Goal: Information Seeking & Learning: Learn about a topic

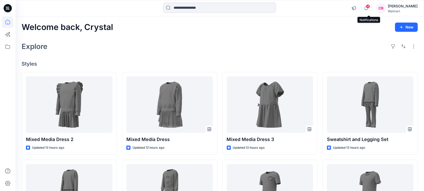
click at [367, 8] on icon "button" at bounding box center [366, 8] width 10 height 10
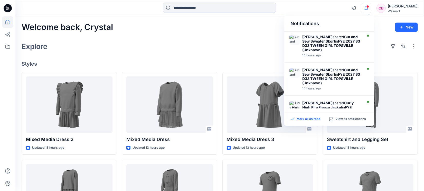
click at [310, 119] on p "Mark all as read" at bounding box center [308, 119] width 24 height 5
click at [201, 48] on div "Explore" at bounding box center [220, 46] width 396 height 12
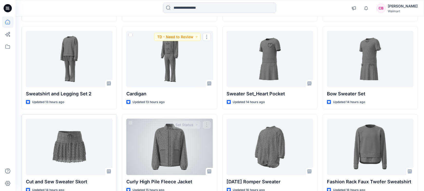
scroll to position [164, 0]
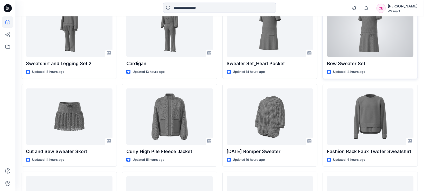
drag, startPoint x: 354, startPoint y: 40, endPoint x: 358, endPoint y: 40, distance: 3.3
click at [354, 40] on div at bounding box center [370, 29] width 87 height 56
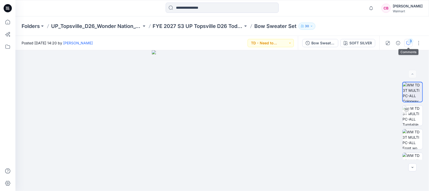
click at [410, 41] on div "3" at bounding box center [410, 41] width 5 height 5
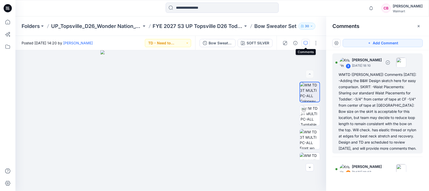
click at [390, 114] on div "WMTD ([PERSON_NAME]) Comments [DATE]: -Adding the B&W Design sketch here for ea…" at bounding box center [377, 112] width 78 height 80
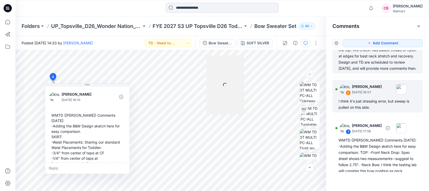
scroll to position [75, 0]
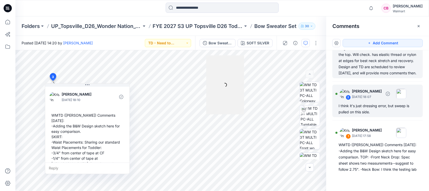
click at [373, 109] on div "I think it's just dressing error, but sweep is pulled on this side." at bounding box center [377, 109] width 78 height 12
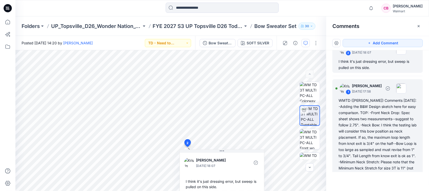
scroll to position [172, 0]
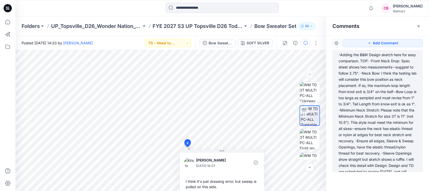
click at [361, 123] on div "WMTD ([PERSON_NAME]) Comments [DATE]: -Adding the B&W Design sketch here for ea…" at bounding box center [377, 114] width 78 height 136
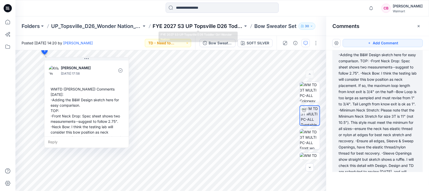
click at [212, 29] on p "FYE 2027 S3 UP Topsville D26 Toddler Girl Wonder Nation" at bounding box center [198, 26] width 90 height 7
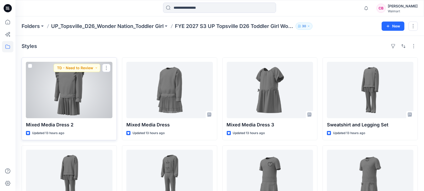
click at [74, 103] on div at bounding box center [69, 90] width 87 height 56
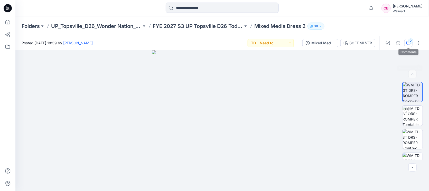
click at [408, 42] on icon "button" at bounding box center [408, 43] width 4 height 4
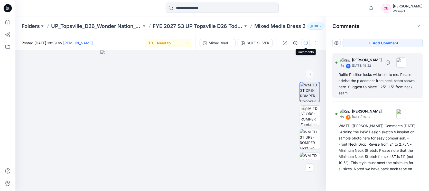
click at [375, 73] on div "Ruffle Position looks wide-set to me. Please advise the placement from neck sea…" at bounding box center [377, 84] width 78 height 25
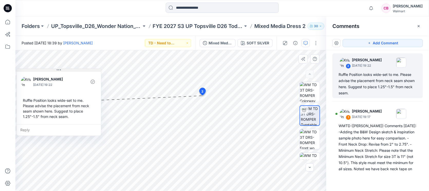
drag, startPoint x: 255, startPoint y: 101, endPoint x: 55, endPoint y: 71, distance: 202.1
click at [55, 71] on button at bounding box center [59, 70] width 84 height 3
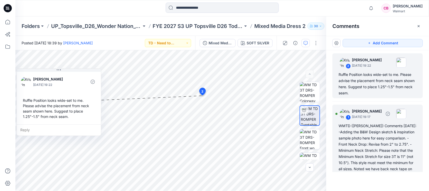
click at [375, 155] on div "WMTD ([PERSON_NAME]) Comments [DATE]: -Adding the B&W Design sketch & inspirati…" at bounding box center [377, 187] width 78 height 129
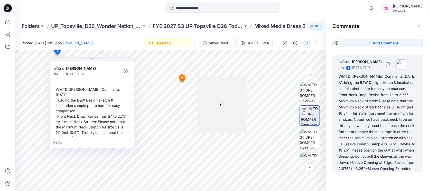
scroll to position [54, 0]
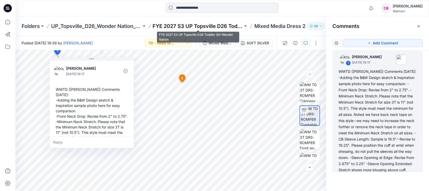
click at [212, 28] on p "FYE 2027 S3 UP Topsville D26 Toddler Girl Wonder Nation" at bounding box center [198, 26] width 90 height 7
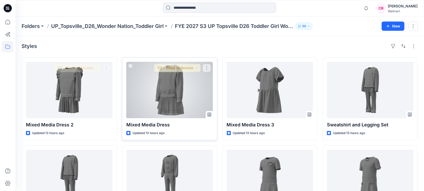
click at [181, 95] on div at bounding box center [169, 90] width 87 height 56
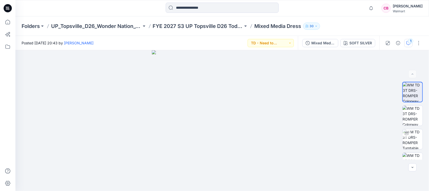
click at [412, 40] on div "1" at bounding box center [410, 41] width 5 height 5
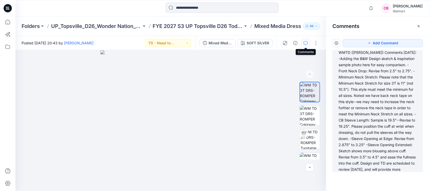
scroll to position [40, 0]
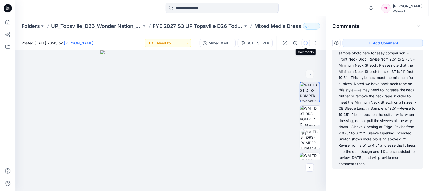
click at [359, 118] on div "WMTD ([PERSON_NAME]) Comments [DATE]: -Adding the B&W Design sketch & inspirati…" at bounding box center [377, 102] width 78 height 129
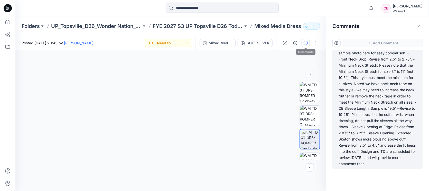
scroll to position [37, 0]
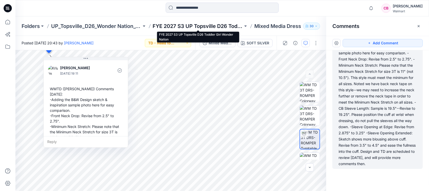
click at [210, 27] on p "FYE 2027 S3 UP Topsville D26 Toddler Girl Wonder Nation" at bounding box center [198, 26] width 90 height 7
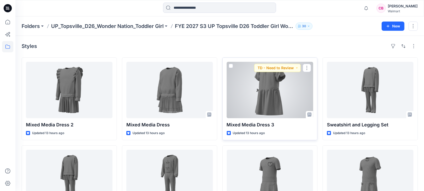
click at [290, 99] on div at bounding box center [270, 90] width 87 height 56
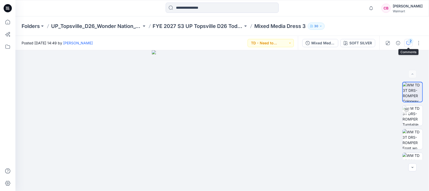
click at [405, 41] on button "2" at bounding box center [408, 43] width 8 height 8
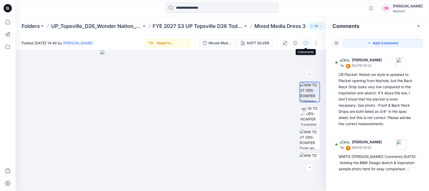
click at [201, 21] on div "Folders UP_Topsville_D26_Wonder Nation_Toddler Girl FYE 2027 S3 UP Topsville D2…" at bounding box center [221, 26] width 413 height 20
click at [201, 22] on div "Folders UP_Topsville_D26_Wonder Nation_Toddler Girl FYE 2027 S3 UP Topsville D2…" at bounding box center [221, 26] width 413 height 20
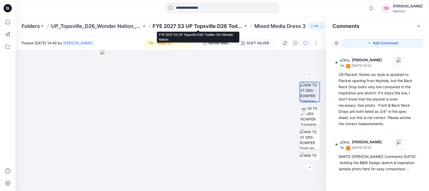
click at [195, 28] on p "FYE 2027 S3 UP Topsville D26 Toddler Girl Wonder Nation" at bounding box center [198, 26] width 90 height 7
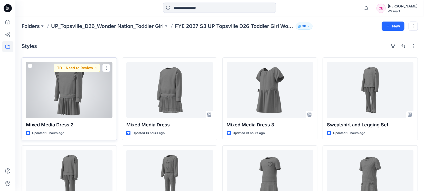
click at [62, 98] on div at bounding box center [69, 90] width 87 height 56
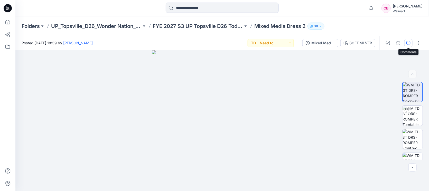
click at [412, 42] on button "button" at bounding box center [408, 43] width 8 height 8
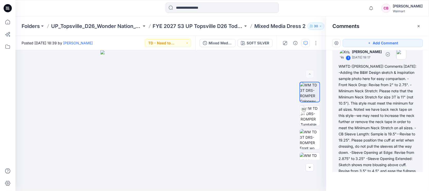
scroll to position [91, 0]
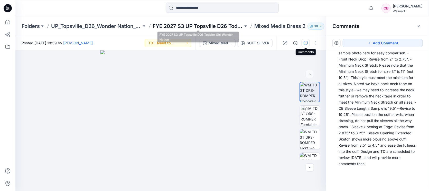
click at [200, 26] on p "FYE 2027 S3 UP Topsville D26 Toddler Girl Wonder Nation" at bounding box center [198, 26] width 90 height 7
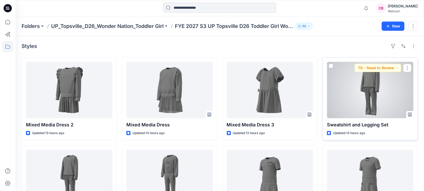
click at [374, 108] on div at bounding box center [370, 90] width 87 height 56
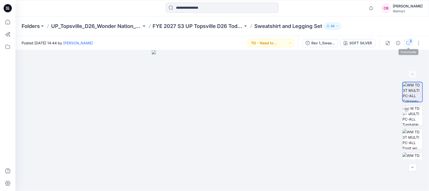
click at [409, 43] on div "3" at bounding box center [410, 41] width 5 height 5
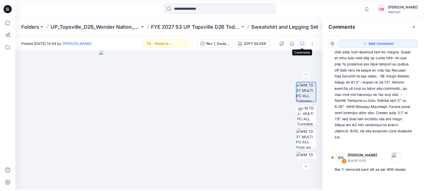
scroll to position [249, 0]
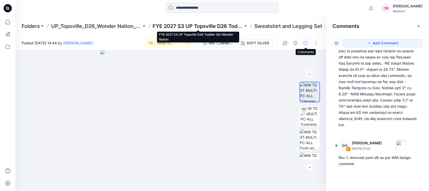
click at [231, 27] on p "FYE 2027 S3 UP Topsville D26 Toddler Girl Wonder Nation" at bounding box center [198, 26] width 90 height 7
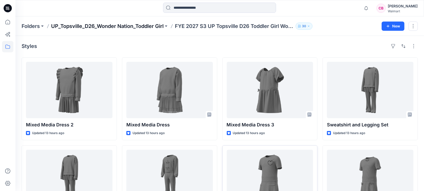
click at [130, 26] on p "UP_Topsville_D26_Wonder Nation_Toddler Girl" at bounding box center [107, 26] width 112 height 7
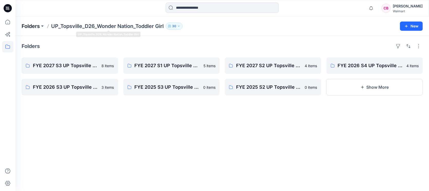
click at [29, 27] on p "Folders" at bounding box center [31, 26] width 18 height 7
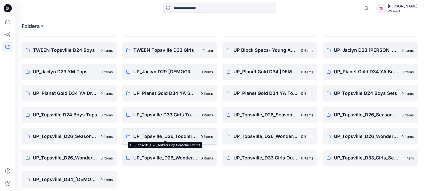
scroll to position [39, 0]
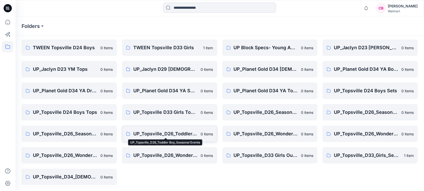
click at [179, 130] on p "UP_Topsville_D26_Toddler Boy_Seasonal Events" at bounding box center [165, 133] width 64 height 7
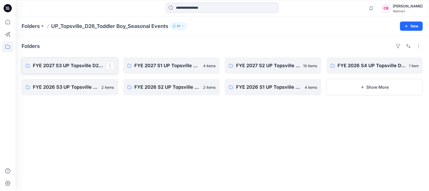
click at [74, 65] on p "FYE 2027 S3 UP Topsville D26 Toddler Boy Seasonal" at bounding box center [69, 65] width 73 height 7
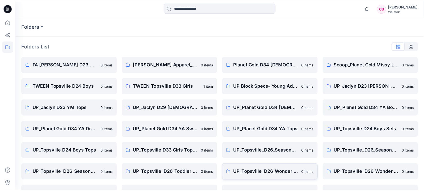
scroll to position [39, 0]
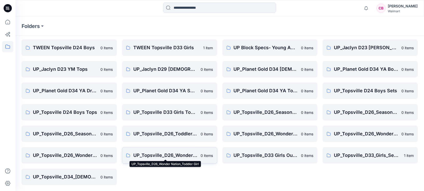
click at [175, 153] on p "UP_Topsville_D26_Wonder Nation_Toddler Girl" at bounding box center [165, 155] width 64 height 7
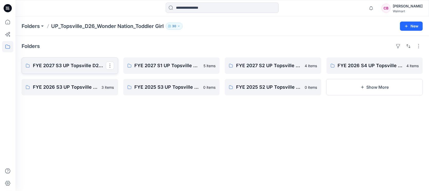
click at [67, 64] on p "FYE 2027 S3 UP Topsville D26 Toddler Girl Wonder Nation" at bounding box center [69, 65] width 73 height 7
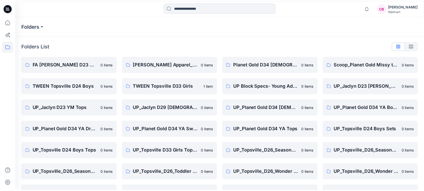
scroll to position [39, 0]
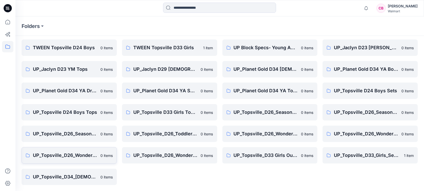
click at [80, 153] on p "UP_Topsville_D26_Wonder Nation_Toddler Boy" at bounding box center [65, 155] width 64 height 7
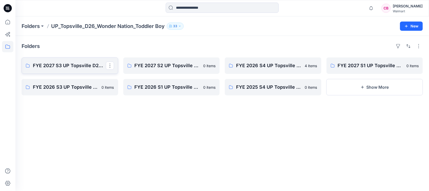
click at [50, 65] on p "FYE 2027 S3 UP Topsville D26 Toddler Boy" at bounding box center [69, 65] width 73 height 7
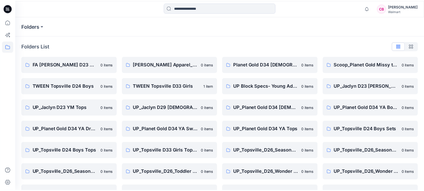
scroll to position [39, 0]
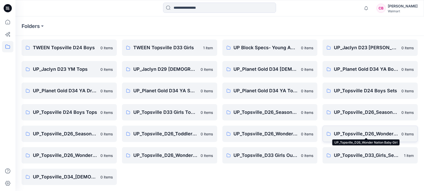
click at [372, 134] on p "UP_Topsville_D26_Wonder Nation Baby Girl" at bounding box center [366, 133] width 64 height 7
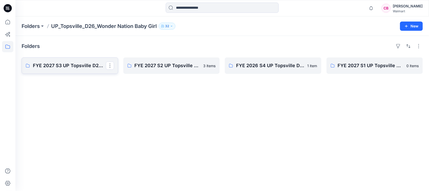
click at [60, 61] on link "FYE 2027 S3 UP Topsville D26 Baby Girl Wonder Nation" at bounding box center [70, 65] width 97 height 16
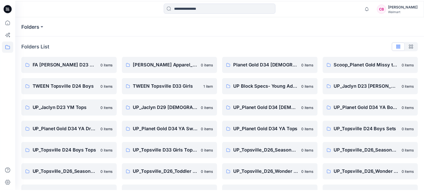
scroll to position [39, 0]
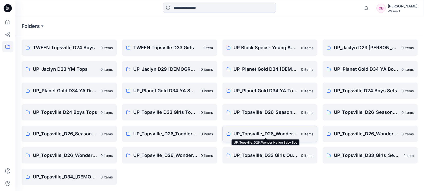
click at [283, 133] on p "UP_Topsville_D26_Wonder Nation Baby Boy" at bounding box center [266, 133] width 64 height 7
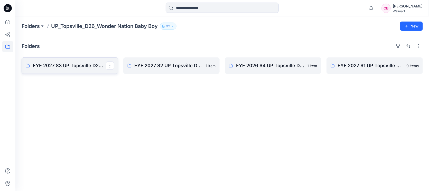
click at [48, 63] on p "FYE 2027 S3 UP Topsville D26 Baby Boy Wonder Nation" at bounding box center [69, 65] width 73 height 7
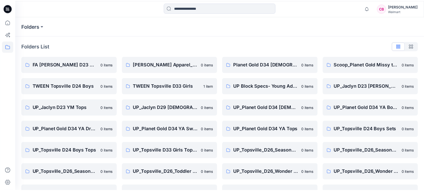
scroll to position [39, 0]
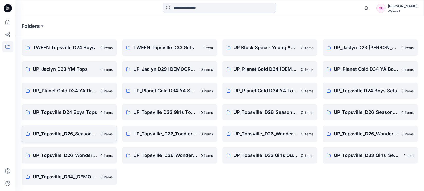
click at [83, 133] on p "UP_Topsville_D26_Seasonal Events_Toddler Girl" at bounding box center [65, 133] width 64 height 7
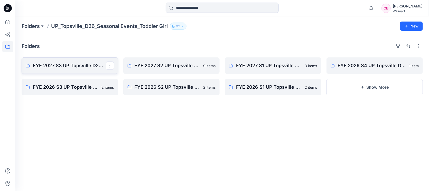
click at [63, 70] on link "FYE 2027 S3 UP Topsville D26 Toddler Girl Seasonal" at bounding box center [70, 65] width 97 height 16
click at [10, 24] on icon at bounding box center [7, 21] width 11 height 11
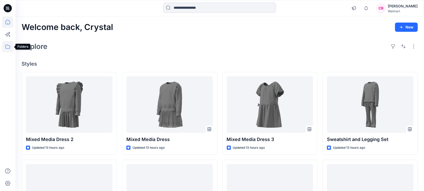
click at [5, 47] on icon at bounding box center [7, 46] width 11 height 11
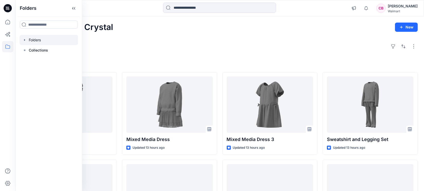
click at [44, 39] on div at bounding box center [49, 40] width 59 height 10
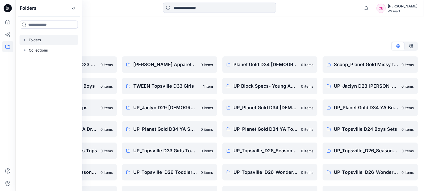
click at [216, 46] on div "Folders List" at bounding box center [220, 46] width 396 height 8
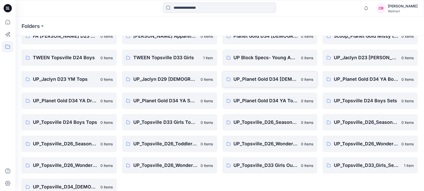
scroll to position [39, 0]
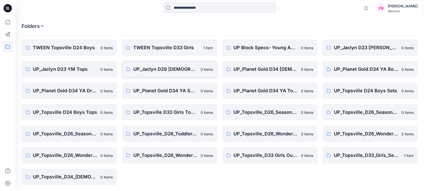
click at [166, 66] on p "UP_Jaclyn D29 [DEMOGRAPHIC_DATA] Sleep" at bounding box center [165, 69] width 64 height 7
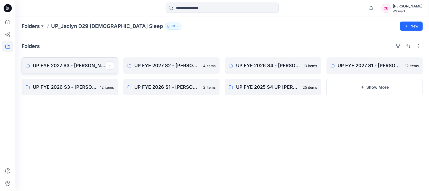
click at [75, 64] on p "UP FYE 2027 S3 - [PERSON_NAME] D29 [DEMOGRAPHIC_DATA] Sleepwear" at bounding box center [69, 65] width 73 height 7
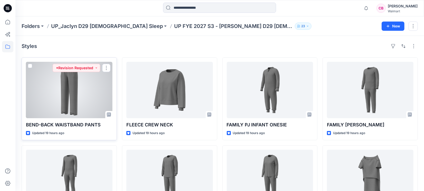
click at [68, 97] on div at bounding box center [69, 90] width 87 height 56
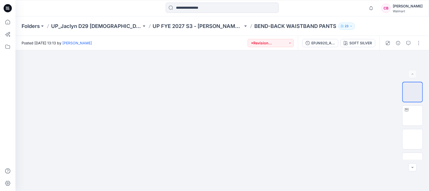
click at [3, 70] on div at bounding box center [7, 103] width 11 height 175
click at [410, 41] on icon "button" at bounding box center [408, 43] width 4 height 4
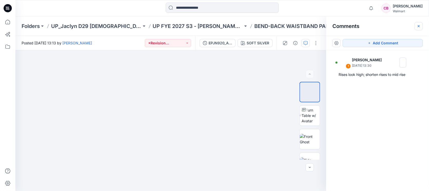
click at [419, 30] on button "button" at bounding box center [418, 26] width 8 height 8
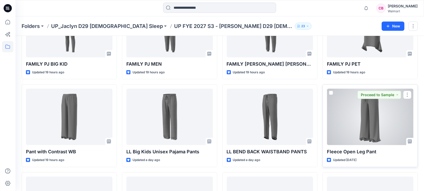
scroll to position [181, 0]
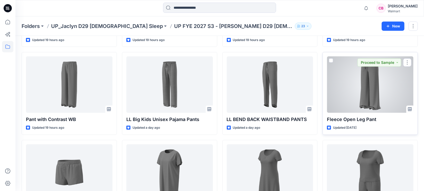
click at [373, 83] on div at bounding box center [370, 84] width 87 height 56
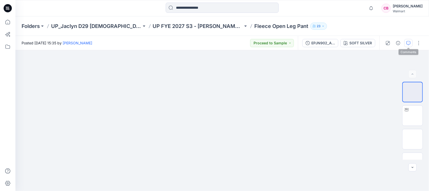
click at [407, 41] on icon "button" at bounding box center [408, 43] width 4 height 4
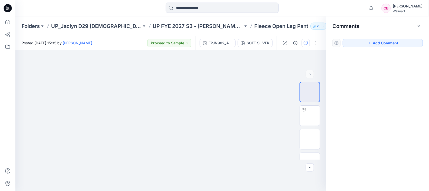
click at [414, 28] on button "button" at bounding box center [418, 26] width 8 height 8
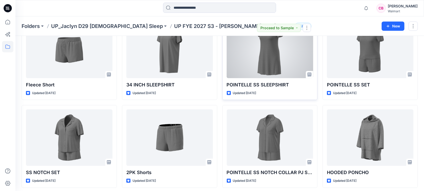
scroll to position [342, 0]
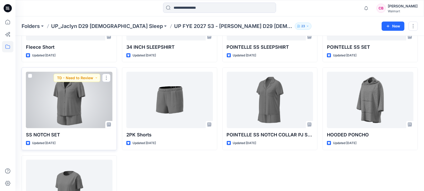
click at [70, 110] on div at bounding box center [69, 100] width 87 height 56
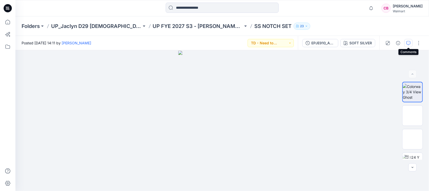
click at [409, 45] on icon "button" at bounding box center [408, 43] width 4 height 4
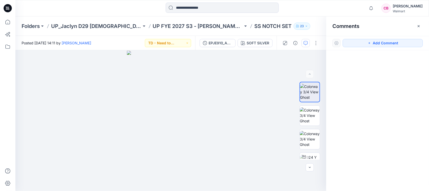
click at [419, 26] on icon "button" at bounding box center [418, 26] width 4 height 4
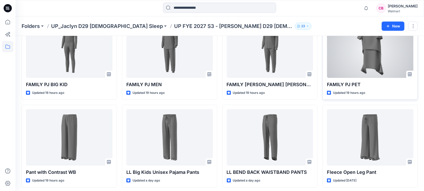
scroll to position [64, 0]
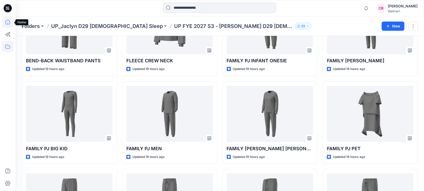
click at [3, 20] on icon at bounding box center [7, 21] width 11 height 11
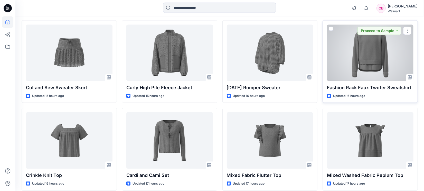
scroll to position [228, 0]
click at [370, 49] on div at bounding box center [370, 52] width 87 height 56
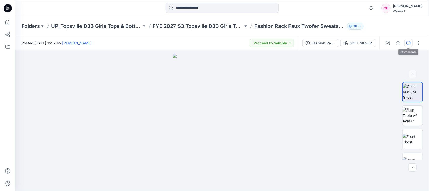
click at [410, 43] on icon "button" at bounding box center [408, 43] width 4 height 4
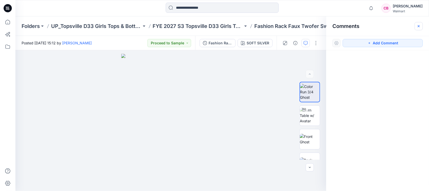
click at [418, 23] on button "button" at bounding box center [418, 26] width 8 height 8
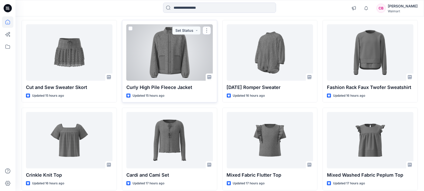
scroll to position [260, 0]
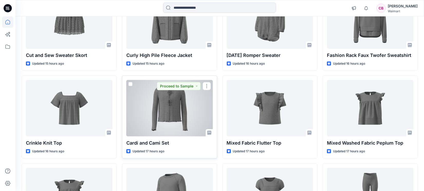
click at [178, 110] on div at bounding box center [169, 108] width 87 height 56
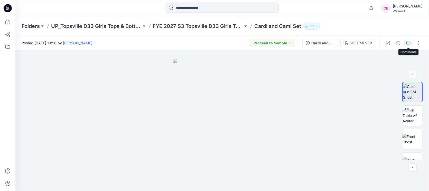
click at [410, 39] on button "button" at bounding box center [408, 43] width 8 height 8
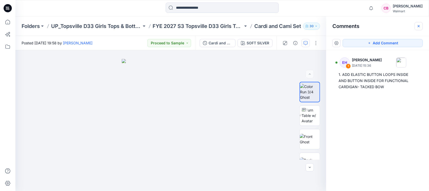
click at [420, 26] on icon "button" at bounding box center [418, 26] width 4 height 4
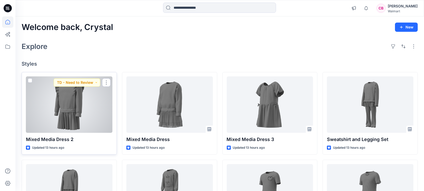
click at [68, 101] on div at bounding box center [69, 104] width 87 height 56
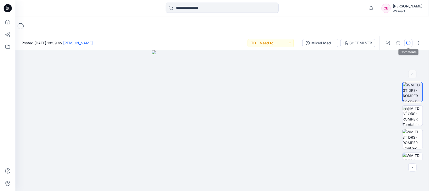
click at [408, 41] on icon "button" at bounding box center [408, 43] width 4 height 4
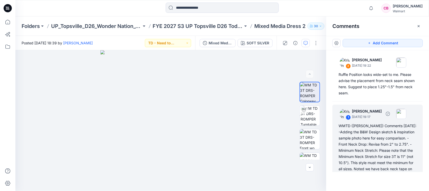
scroll to position [91, 0]
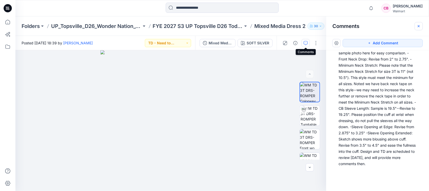
click at [420, 28] on button "button" at bounding box center [418, 26] width 8 height 8
